Goal: Task Accomplishment & Management: Use online tool/utility

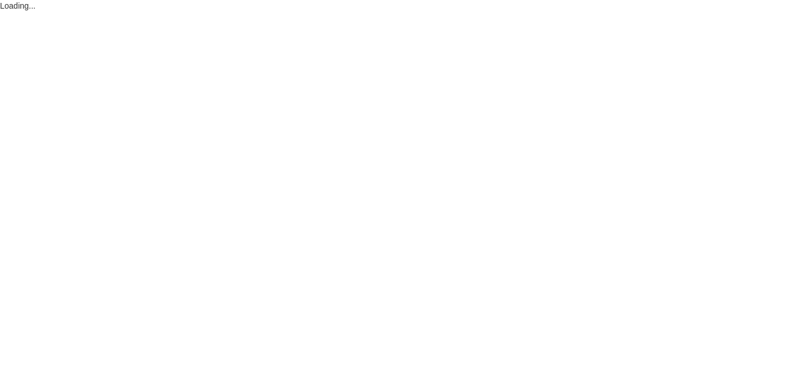
click at [572, 12] on html "Loading..." at bounding box center [403, 6] width 807 height 12
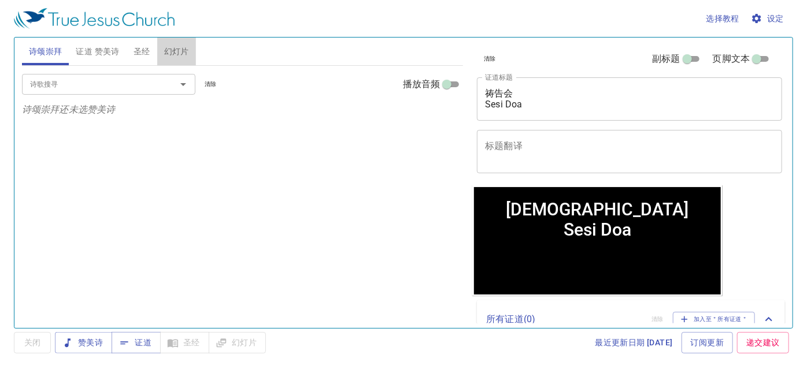
click at [177, 48] on span "幻灯片" at bounding box center [176, 52] width 25 height 14
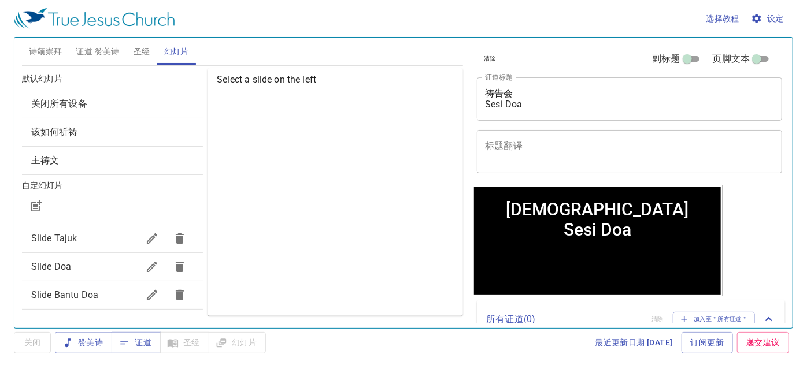
click at [66, 269] on span "Slide Doa" at bounding box center [51, 266] width 40 height 11
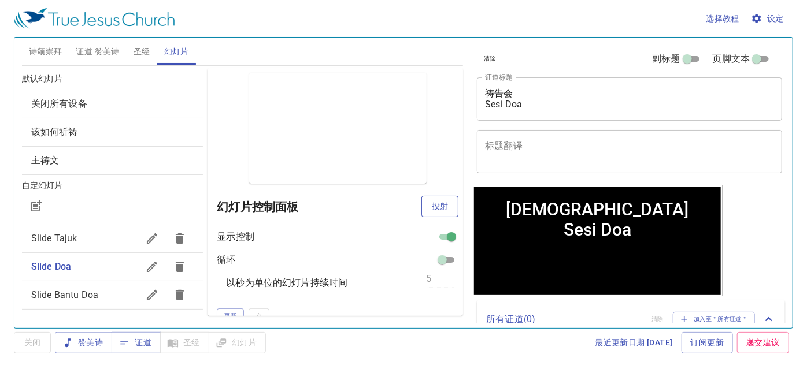
click at [431, 210] on span "投射" at bounding box center [440, 206] width 18 height 14
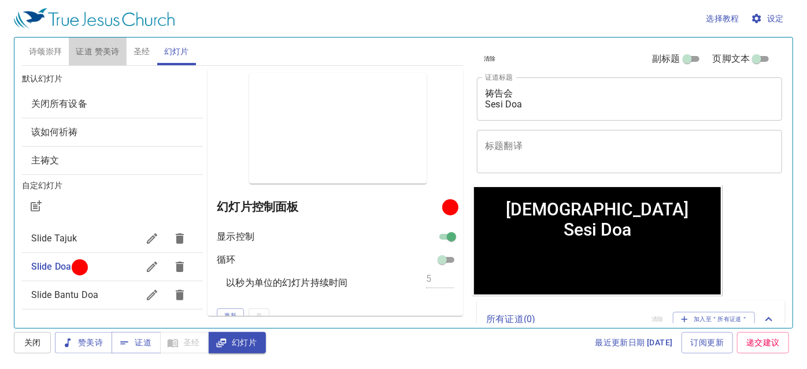
click at [94, 51] on span "证道 赞美诗" at bounding box center [97, 52] width 43 height 14
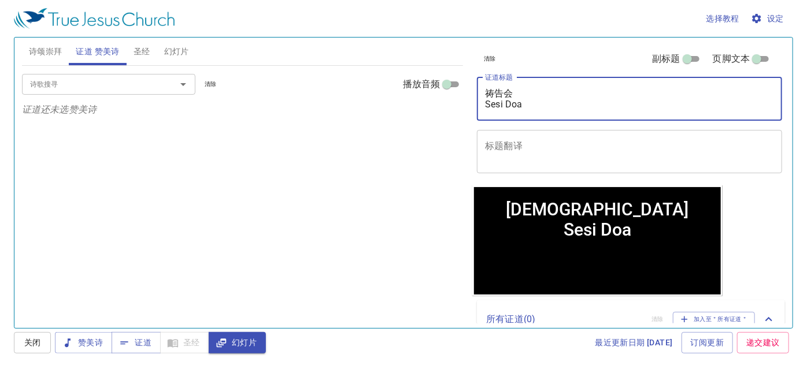
drag, startPoint x: 535, startPoint y: 94, endPoint x: 407, endPoint y: 95, distance: 127.7
click at [409, 95] on div "诗颂崇拜 证道 赞美诗 圣经 幻灯片 诗歌搜寻 诗歌搜寻 清除 播放音频 诗颂崇拜还未选赞美诗 诗歌搜寻 诗歌搜寻 清除 播放音频 证道还未选赞美诗 创世记 …" at bounding box center [403, 178] width 772 height 291
click at [491, 92] on textarea "祷告会 Sesi Doa" at bounding box center [629, 99] width 289 height 22
click at [490, 94] on textarea "祷告会 Sesi Doa" at bounding box center [629, 99] width 289 height 22
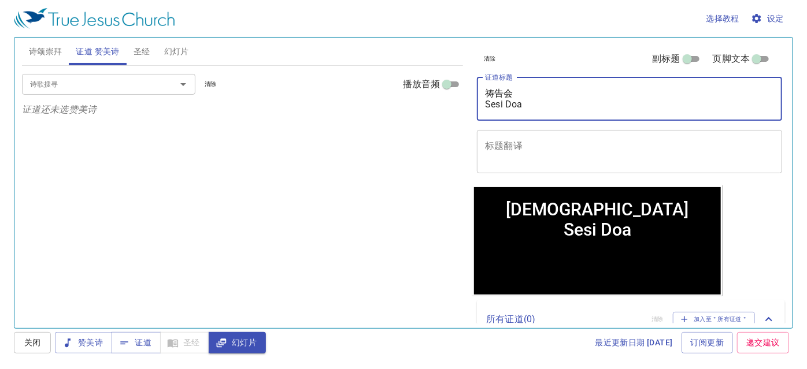
click at [490, 95] on textarea "祷告会 Sesi Doa" at bounding box center [629, 99] width 289 height 22
drag, startPoint x: 528, startPoint y: 90, endPoint x: 471, endPoint y: 92, distance: 57.3
click at [476, 94] on div "清除 副标题 页脚文本 证道标题 祷告会 Sesi Doa x 证道标题 标题翻译 x 标题翻译 副标题 x 副标题 副标题翻译 x 副标题翻译 页脚文本 页…" at bounding box center [628, 112] width 313 height 148
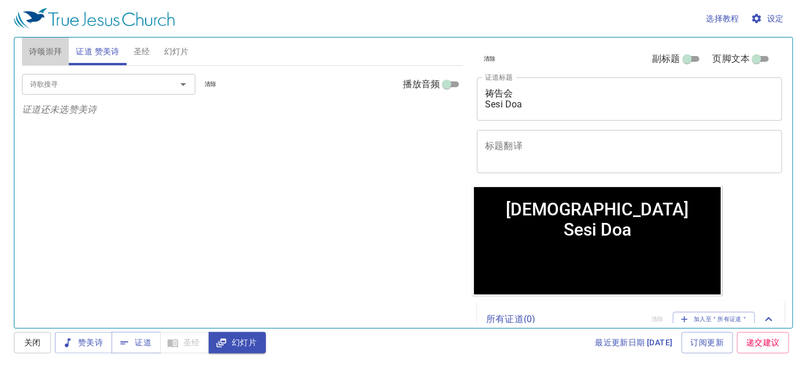
click at [51, 57] on span "诗颂崇拜" at bounding box center [46, 52] width 34 height 14
click at [91, 47] on span "证道 赞美诗" at bounding box center [97, 52] width 43 height 14
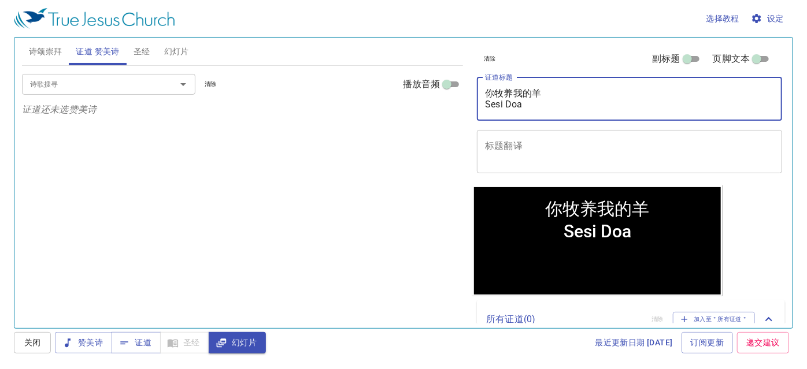
click at [508, 100] on textarea "你牧养我的羊 Sesi Doa" at bounding box center [629, 99] width 289 height 22
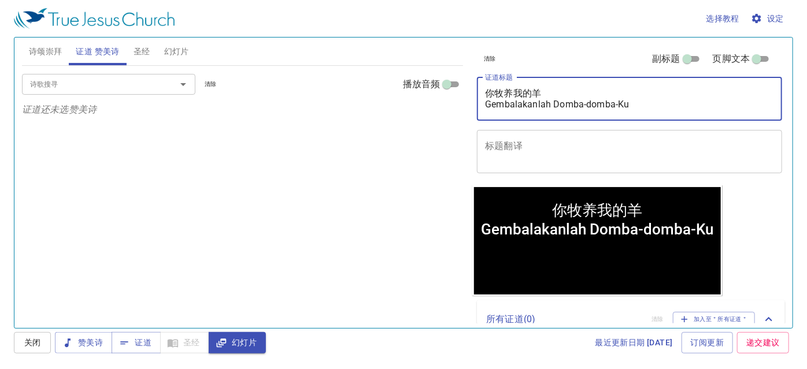
type textarea "你牧养我的羊 Gembalakanlah Domba-domba-Ku"
click at [546, 140] on div "x 标题翻译" at bounding box center [629, 151] width 305 height 43
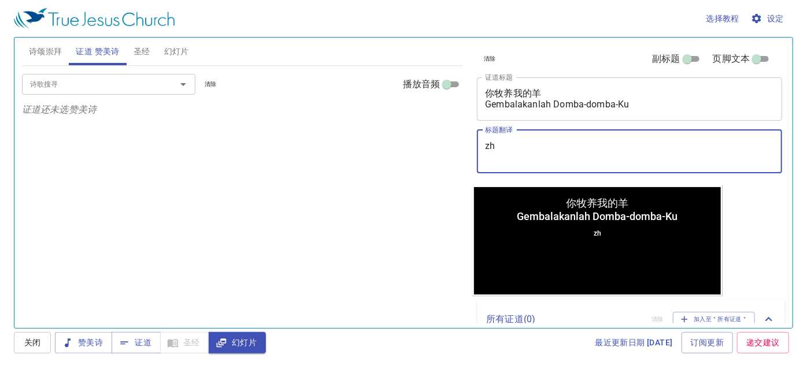
type textarea "z"
type textarea "s"
type textarea "证道："
paste textarea "李玛拉基传道 Pendeta Maleakhi Lee"
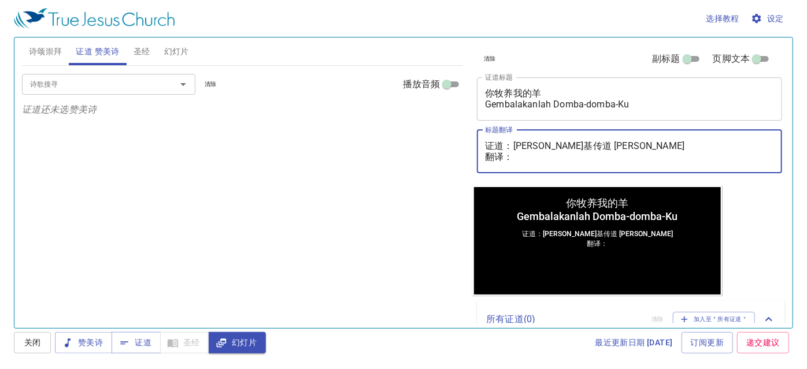
paste textarea "麦殷敬弟兄 Saudara Alvis Mak"
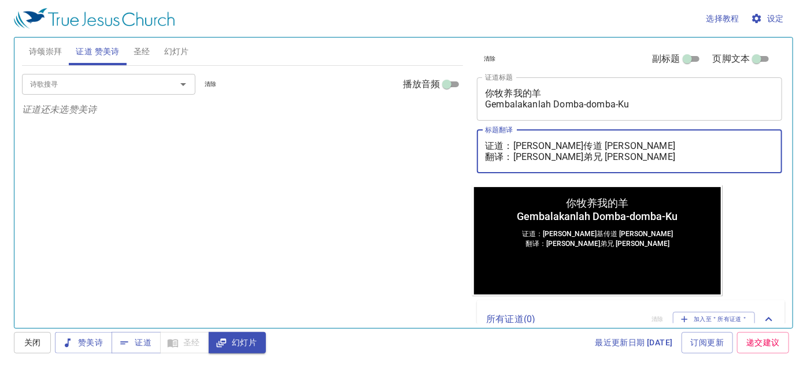
type textarea "证道：[PERSON_NAME]传道 [PERSON_NAME] 翻译：[PERSON_NAME]弟兄 [PERSON_NAME]"
click at [88, 80] on input "诗歌搜寻" at bounding box center [91, 83] width 132 height 13
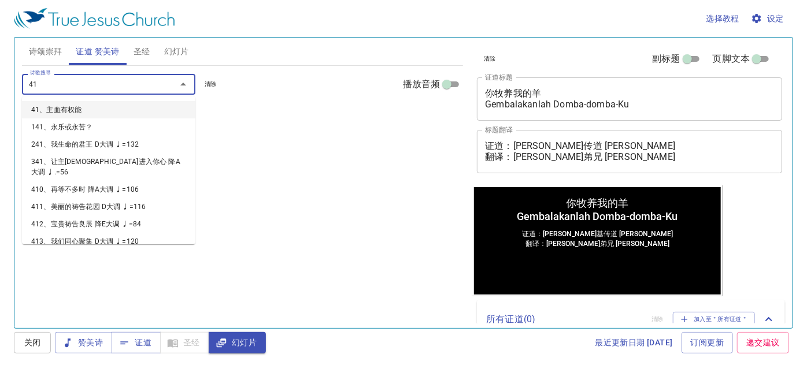
type input "415"
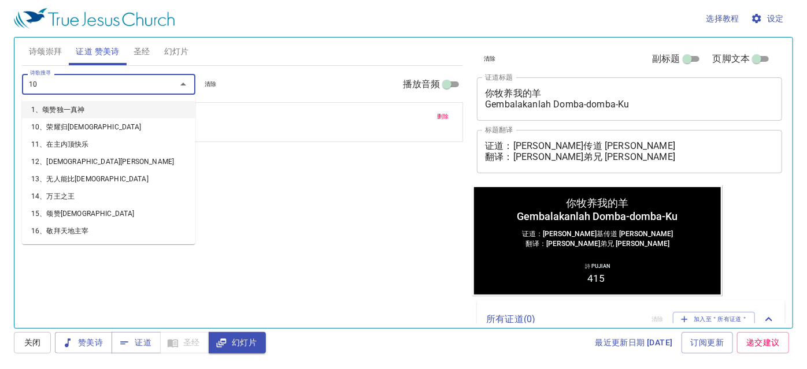
type input "102"
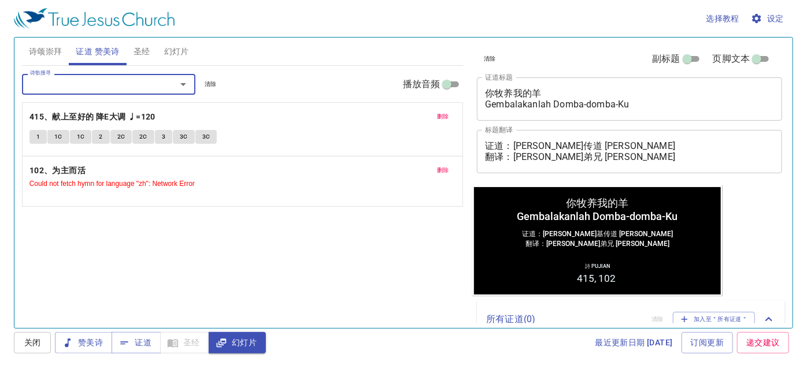
click at [440, 166] on span "删除" at bounding box center [443, 170] width 12 height 10
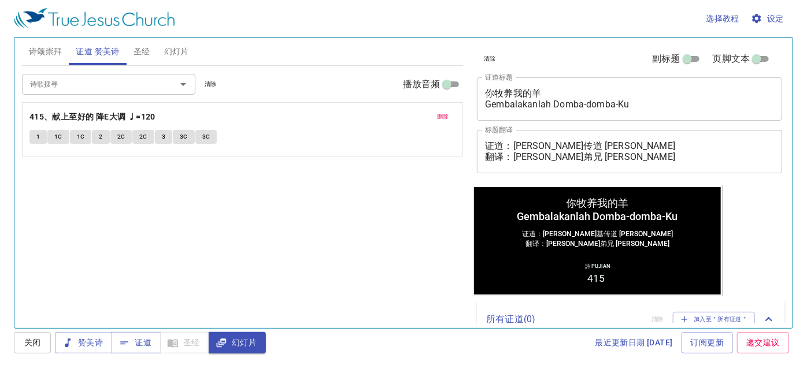
click at [145, 83] on input "诗歌搜寻" at bounding box center [91, 83] width 132 height 13
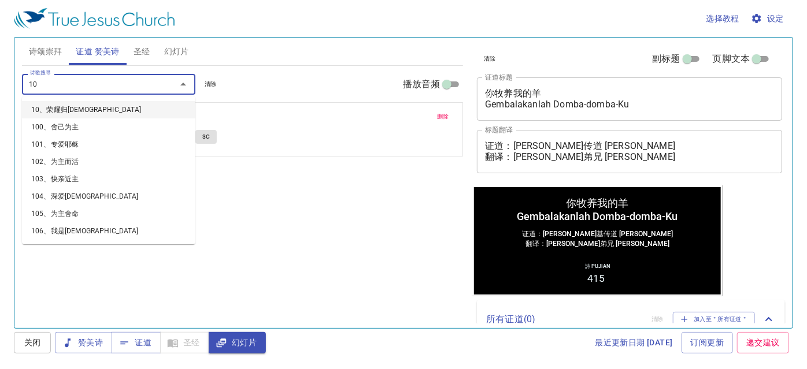
type input "102"
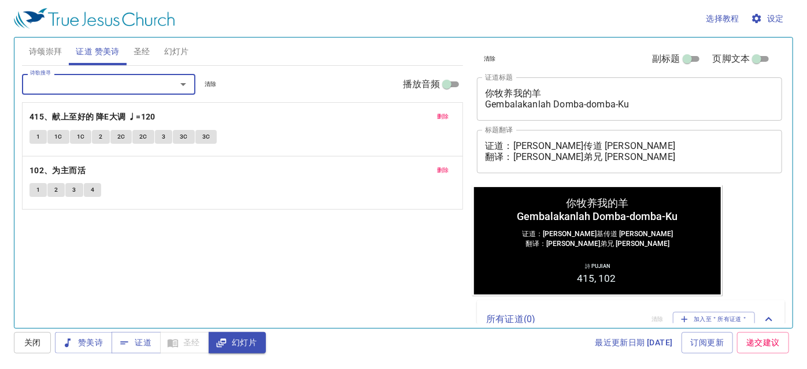
click at [197, 238] on div "诗歌搜寻 诗歌搜寻 清除 播放音频 删除 415、献上至好的 降E大调 ♩=120 1 1C 1C 2 2C 2C 3 3C 3C 删除 102、为主而活 1…" at bounding box center [243, 192] width 442 height 253
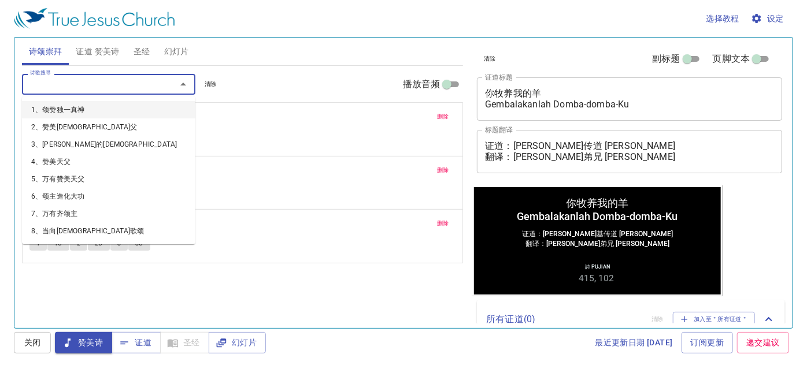
click at [147, 87] on input "诗歌搜寻" at bounding box center [91, 83] width 132 height 13
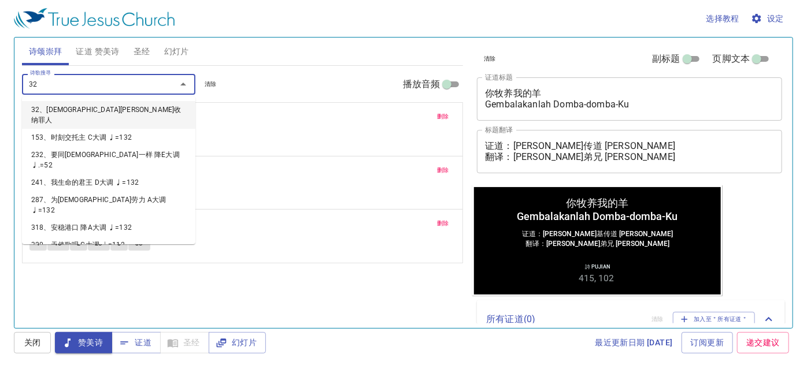
type input "323"
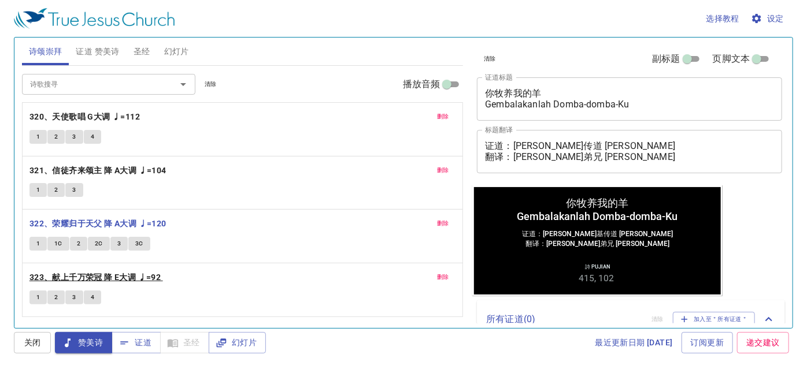
click at [78, 275] on b "323、献上千万荣冠 降 E大调 ♩=92" at bounding box center [94, 278] width 131 height 14
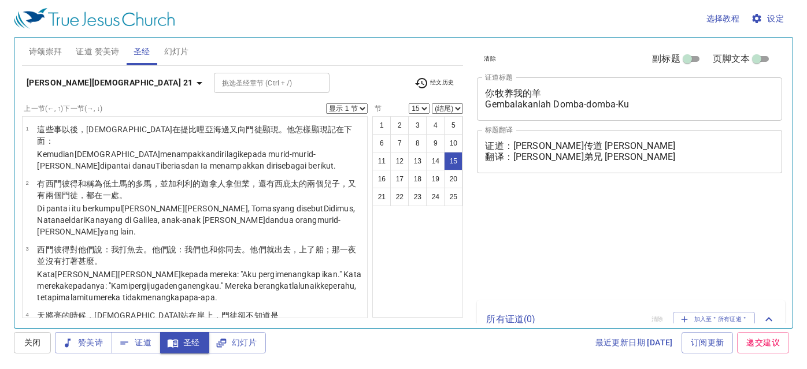
select select "15"
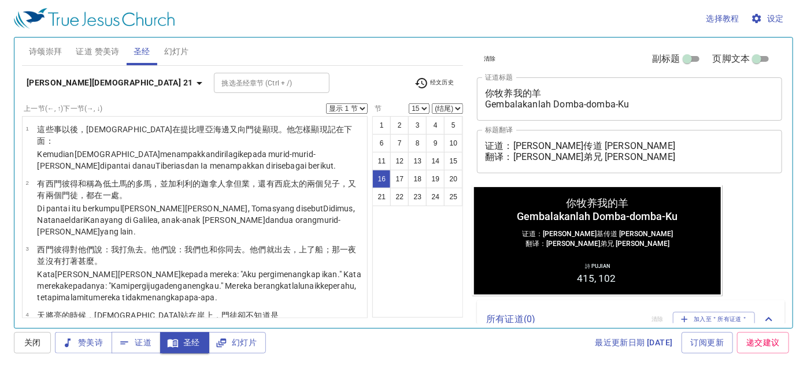
select select "16"
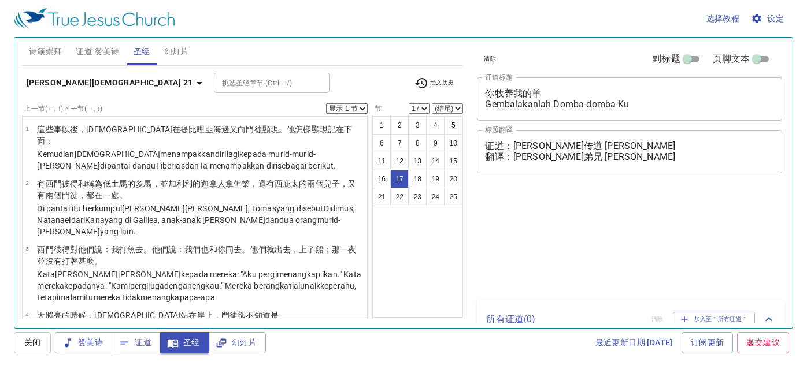
select select "17"
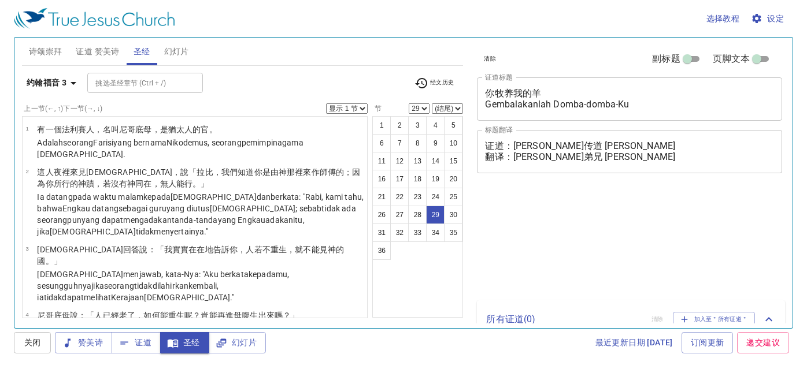
select select "29"
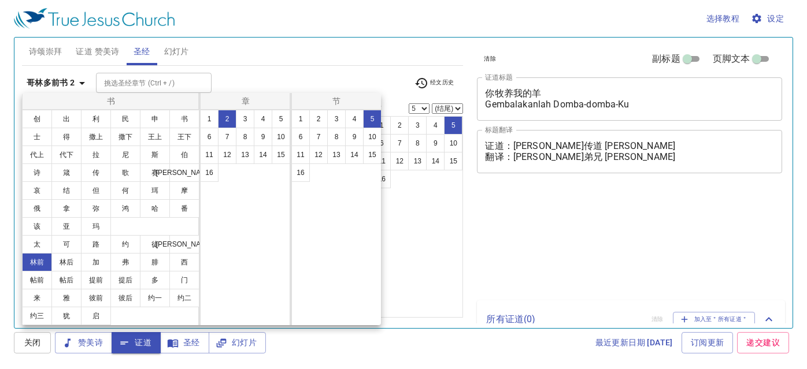
select select "5"
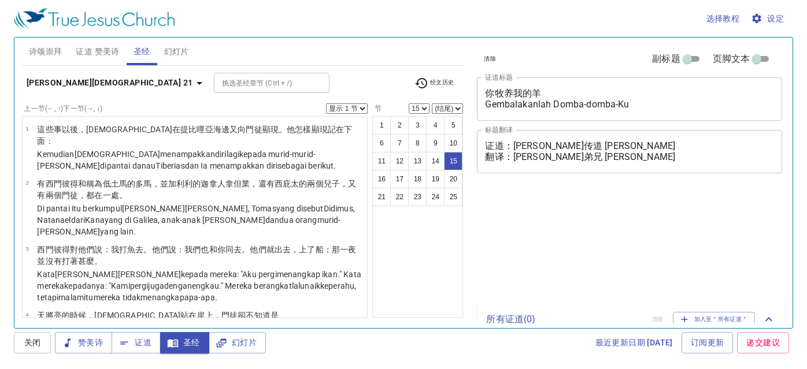
select select "15"
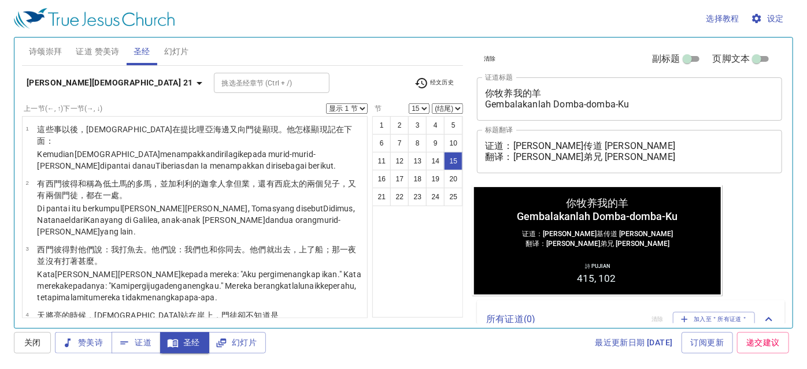
scroll to position [645, 0]
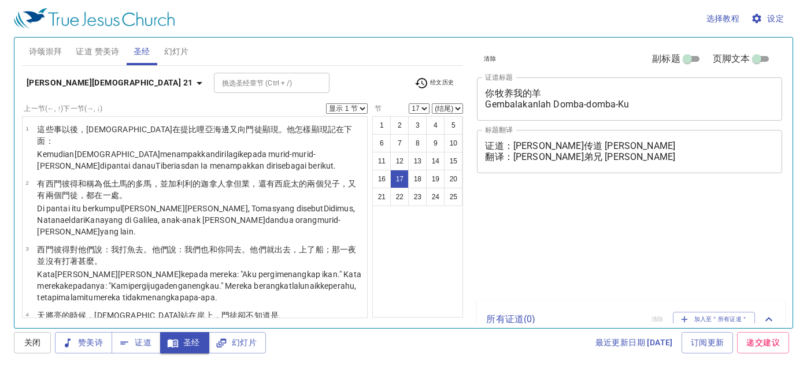
select select "17"
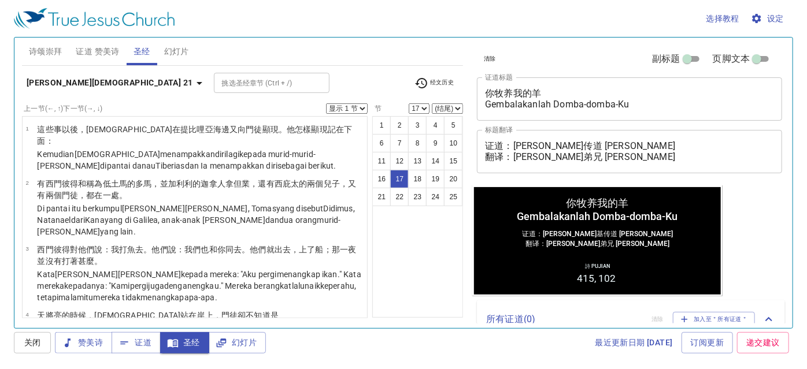
scroll to position [827, 0]
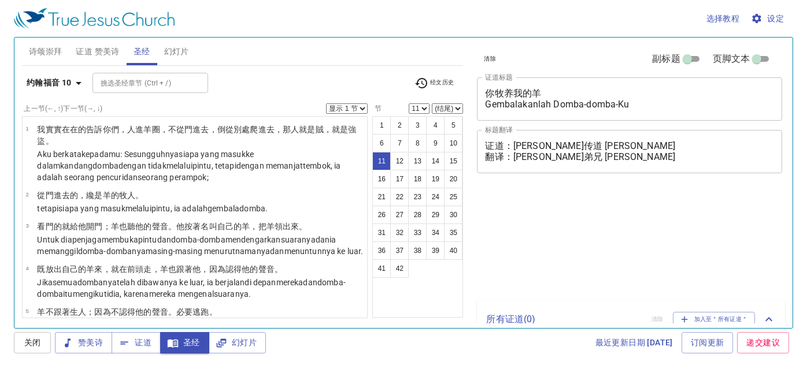
select select "11"
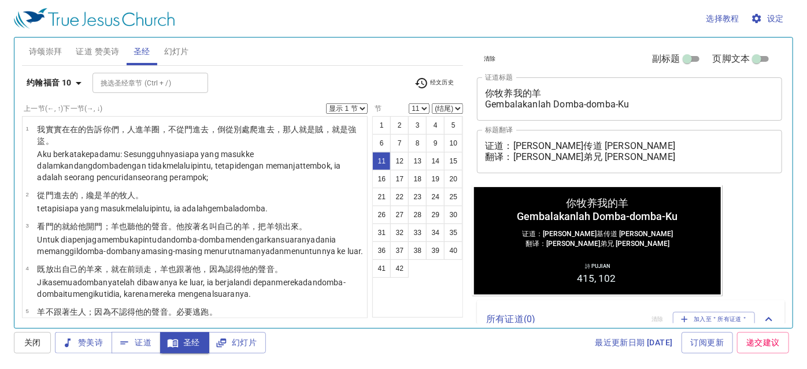
scroll to position [387, 0]
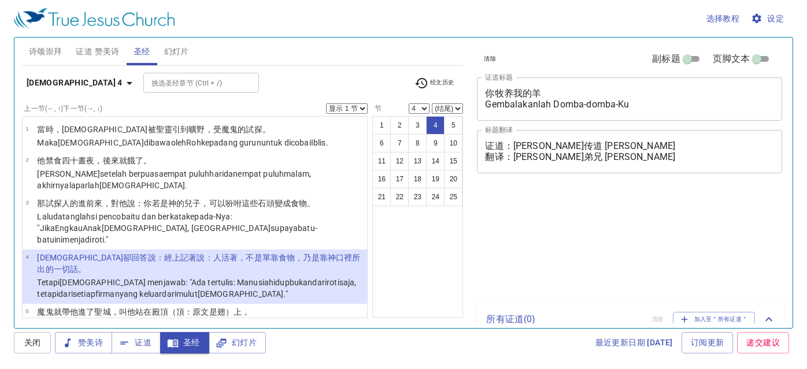
select select "4"
